Goal: Transaction & Acquisition: Book appointment/travel/reservation

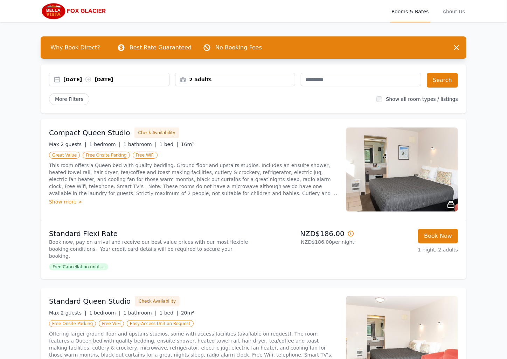
click at [297, 112] on div "[DATE] [DATE] 2 adults Search More Filters Show all room types / listings" at bounding box center [253, 88] width 425 height 49
click at [405, 235] on button "Book Now" at bounding box center [438, 235] width 40 height 15
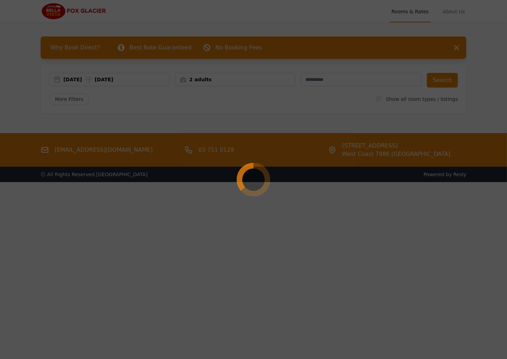
select select "**"
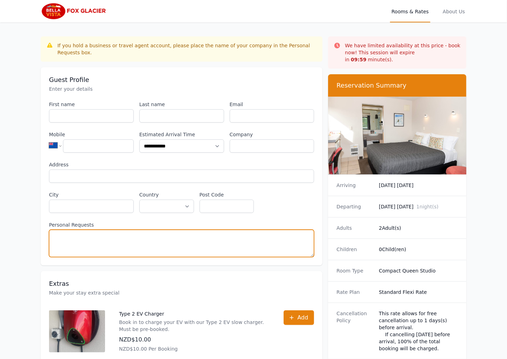
click at [178, 238] on textarea "Personal Requests" at bounding box center [181, 242] width 265 height 27
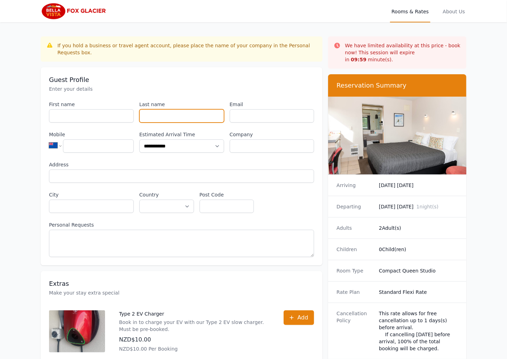
click at [183, 109] on input "Last name" at bounding box center [181, 115] width 85 height 13
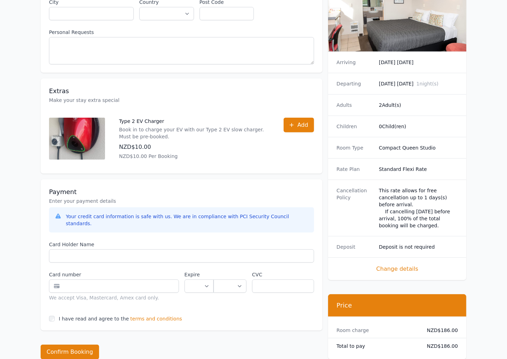
scroll to position [205, 0]
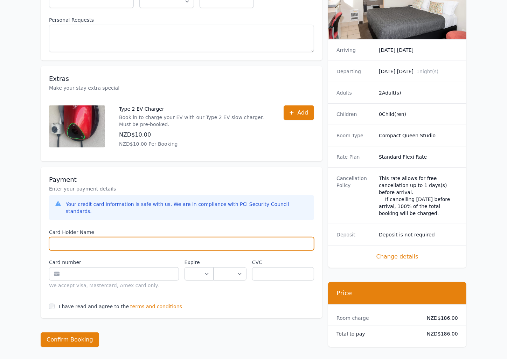
click at [187, 237] on input "Card Holder Name" at bounding box center [181, 243] width 265 height 13
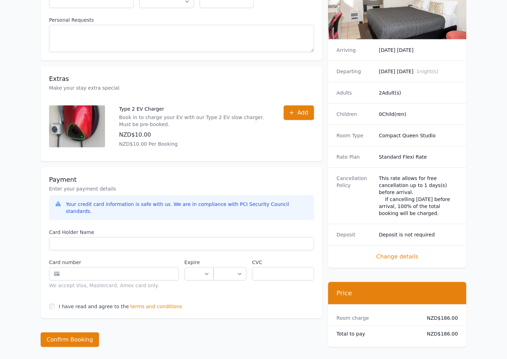
click at [148, 286] on span "terms and conditions" at bounding box center [156, 306] width 52 height 7
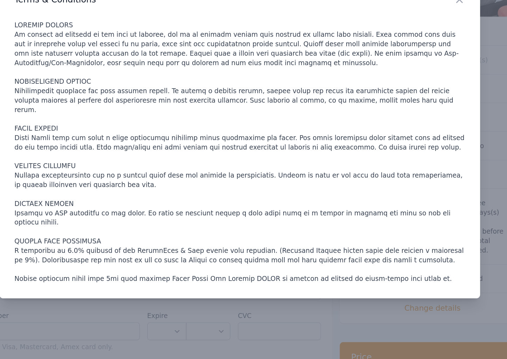
click at [149, 210] on p at bounding box center [253, 140] width 336 height 196
click at [210, 208] on p at bounding box center [253, 140] width 336 height 196
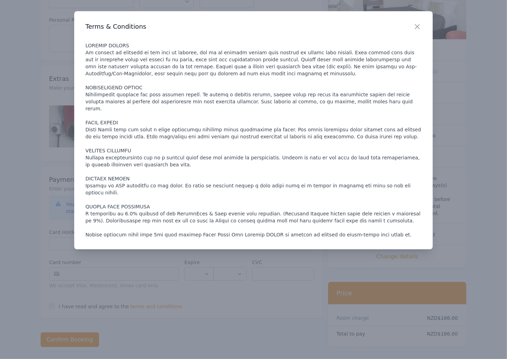
click at [322, 271] on div at bounding box center [253, 179] width 507 height 359
